Goal: Task Accomplishment & Management: Manage account settings

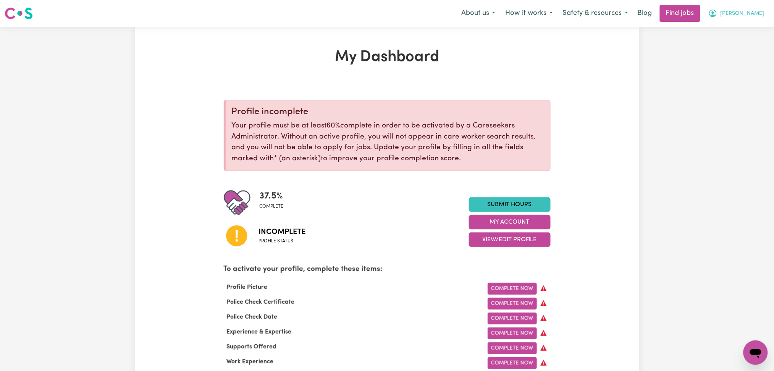
click at [762, 16] on span "[PERSON_NAME]" at bounding box center [743, 14] width 44 height 8
click at [760, 58] on link "Logout" at bounding box center [739, 58] width 60 height 15
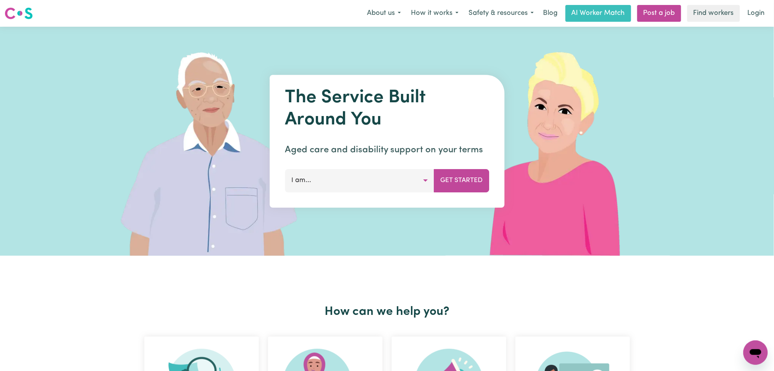
click at [752, 13] on link "Login" at bounding box center [756, 13] width 26 height 17
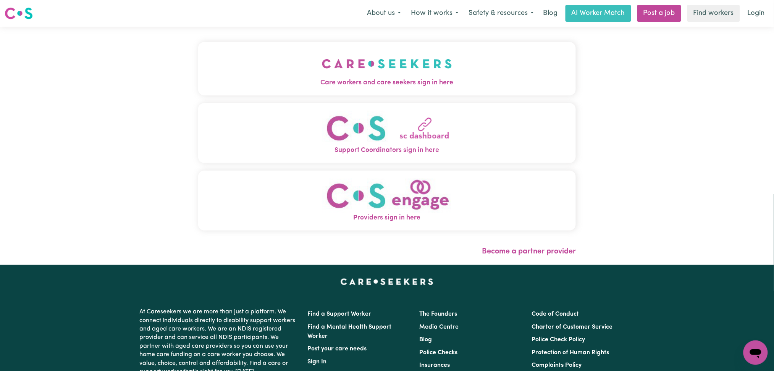
click at [333, 65] on button "Care workers and care seekers sign in here" at bounding box center [387, 68] width 378 height 53
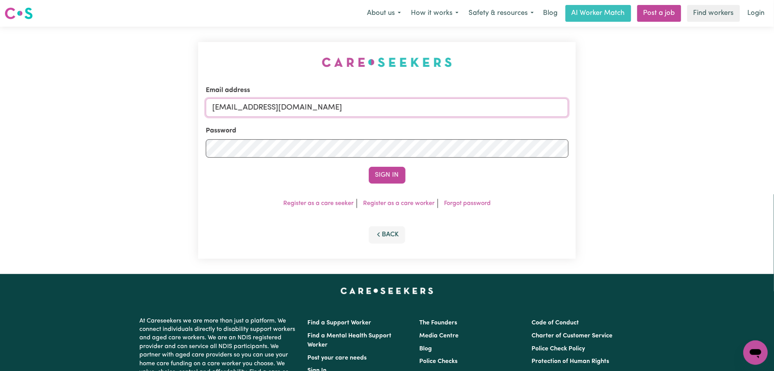
click at [322, 116] on input "[EMAIL_ADDRESS][DOMAIN_NAME]" at bounding box center [387, 108] width 363 height 18
drag, startPoint x: 251, startPoint y: 107, endPoint x: 478, endPoint y: 107, distance: 226.4
click at [478, 107] on input "Superuser~[EMAIL_ADDRESS][DOMAIN_NAME]" at bounding box center [387, 108] width 363 height 18
type input "Superuser~[EMAIL_ADDRESS][DOMAIN_NAME]"
click at [406, 174] on div "Sign In" at bounding box center [387, 175] width 363 height 17
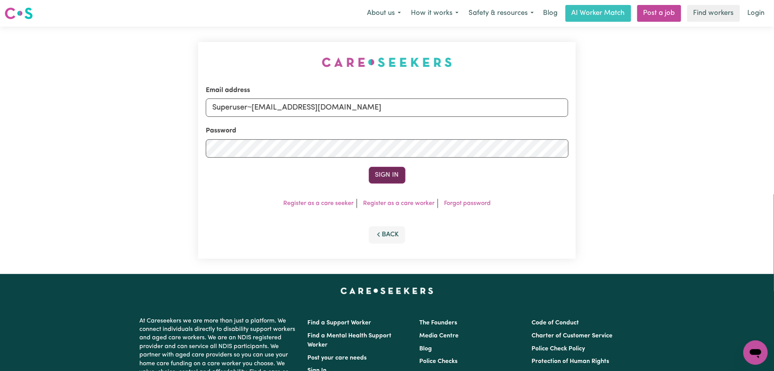
click at [401, 174] on button "Sign In" at bounding box center [387, 175] width 37 height 17
